Goal: Find specific page/section: Find specific page/section

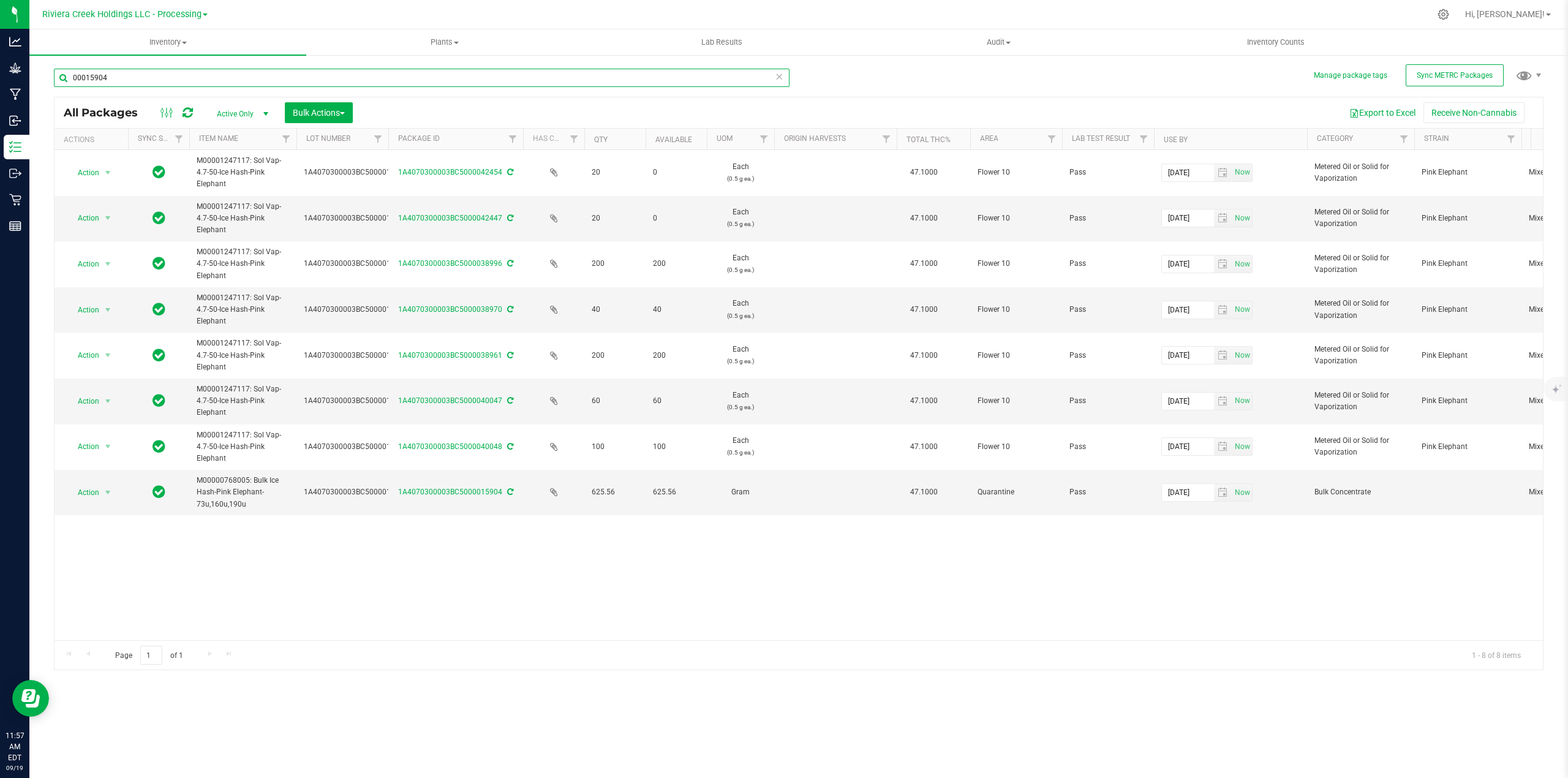
click at [126, 79] on input "00015904" at bounding box center [422, 78] width 736 height 18
type input "0"
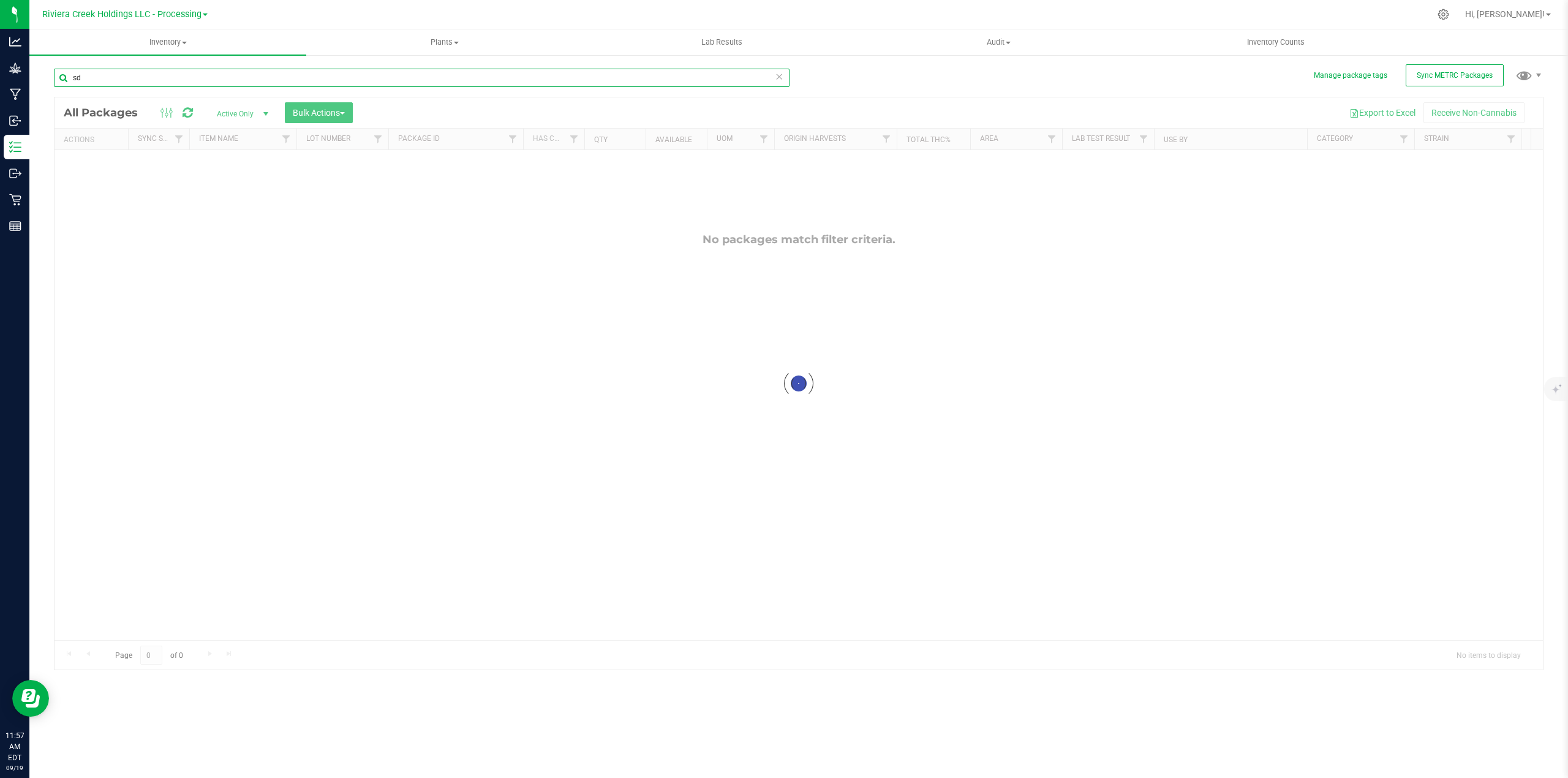
type input "s"
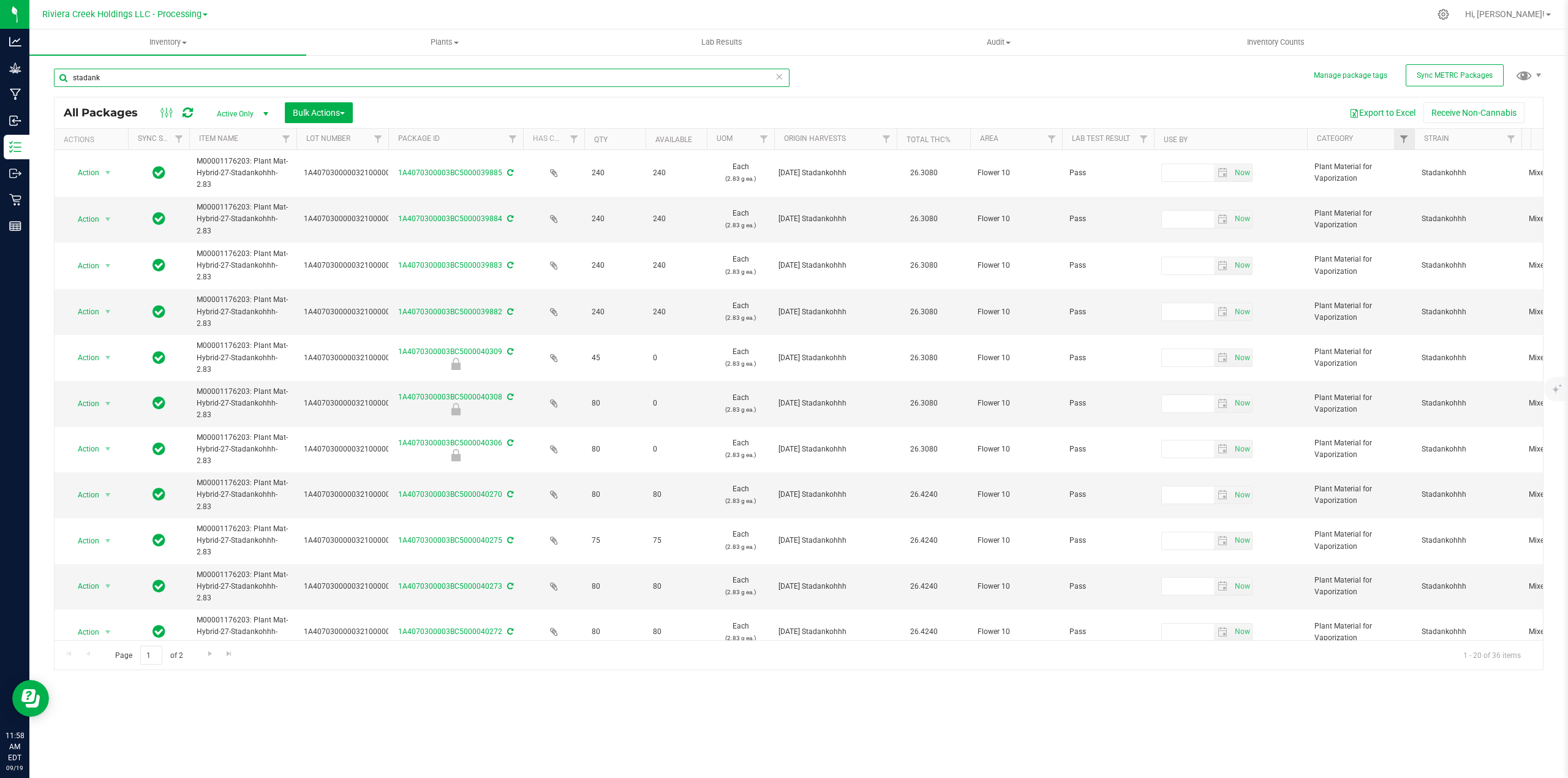
type input "stadank"
click at [1395, 141] on link "Filter" at bounding box center [1404, 139] width 20 height 21
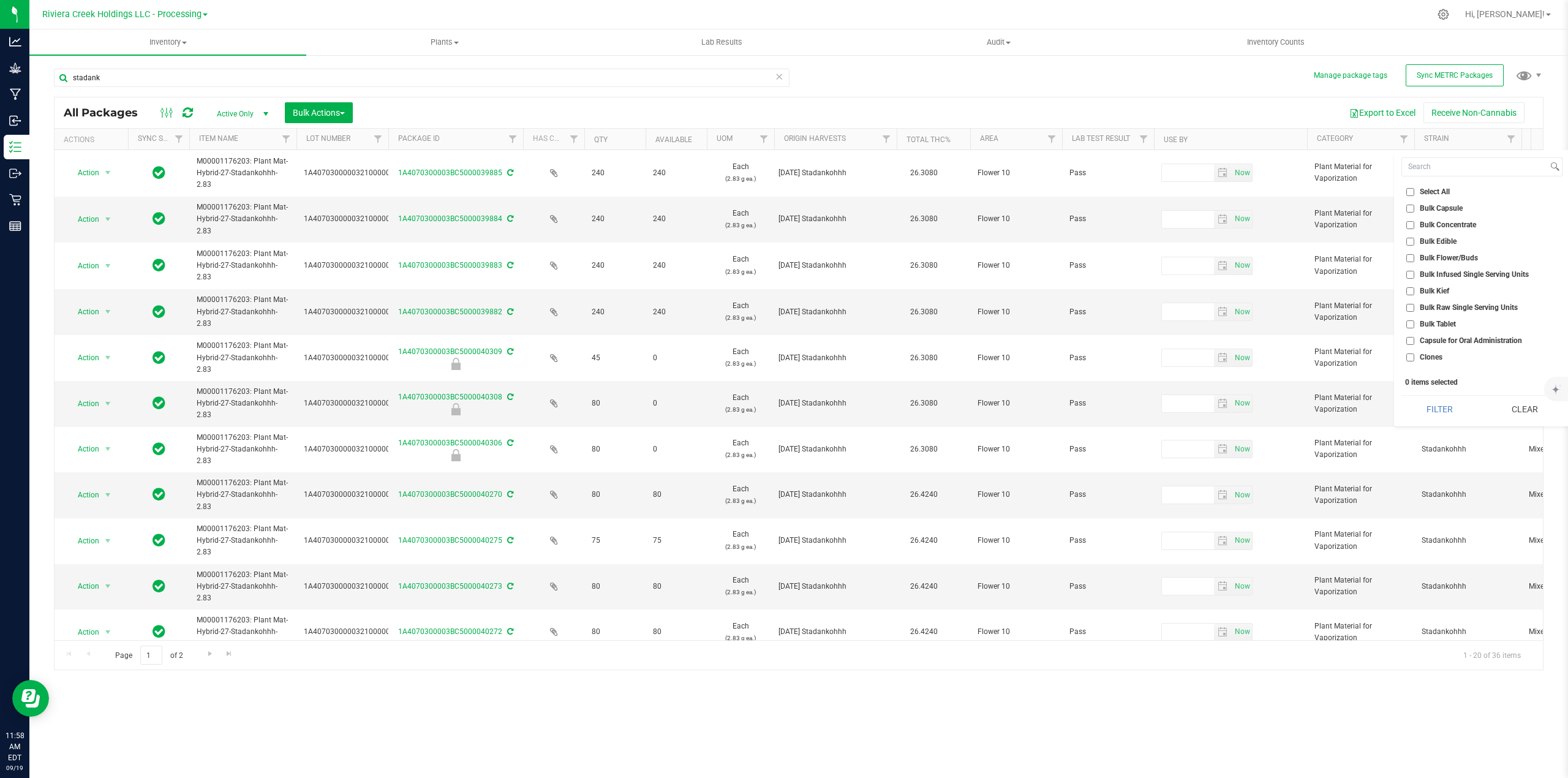
click at [1436, 261] on span "Bulk Flower/Buds" at bounding box center [1449, 257] width 58 height 7
click at [1414, 261] on input "Bulk Flower/Buds" at bounding box center [1410, 257] width 8 height 8
checkbox input "true"
click at [1434, 412] on button "Filter" at bounding box center [1439, 409] width 76 height 27
